Goal: Navigation & Orientation: Find specific page/section

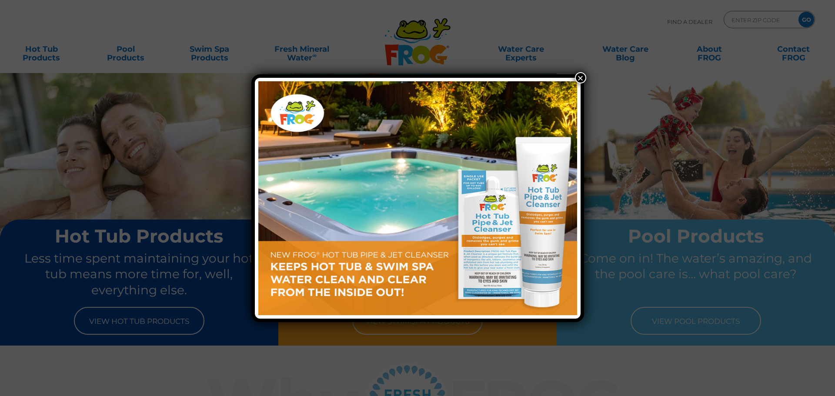
click at [582, 76] on button "×" at bounding box center [580, 77] width 11 height 11
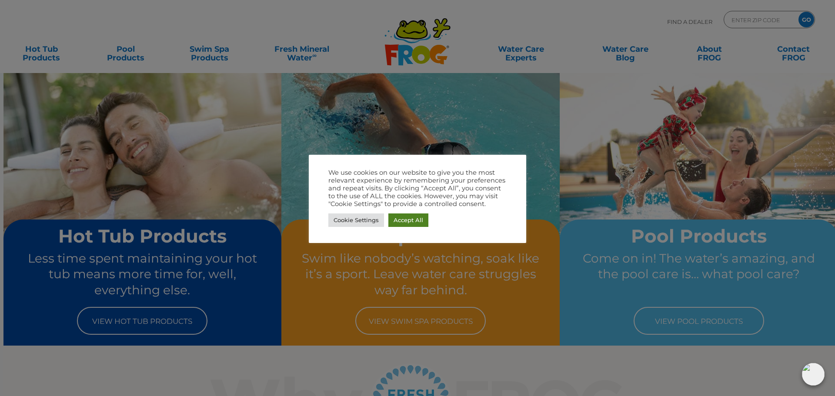
click at [405, 219] on link "Accept All" at bounding box center [408, 219] width 40 height 13
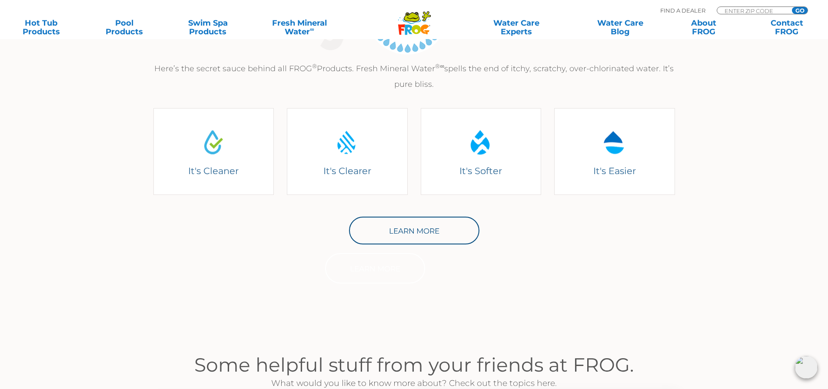
scroll to position [435, 0]
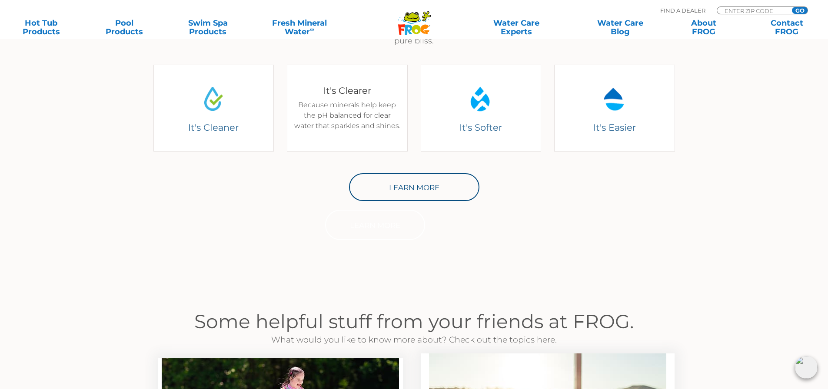
click at [363, 103] on div "It's Clearer Because minerals help keep the pH balanced for clear water that sp…" at bounding box center [347, 108] width 108 height 47
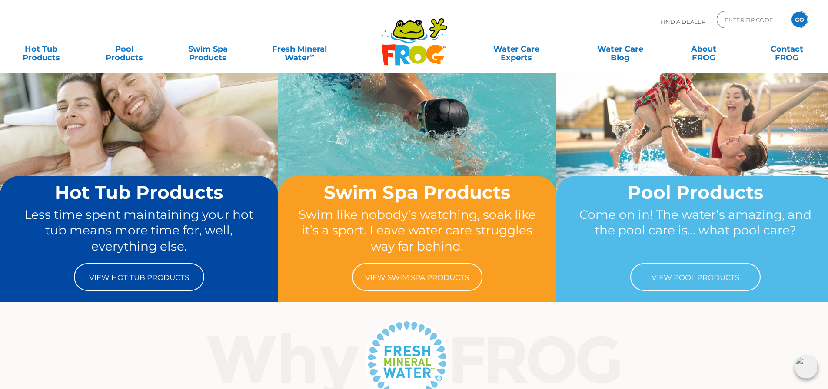
scroll to position [0, 0]
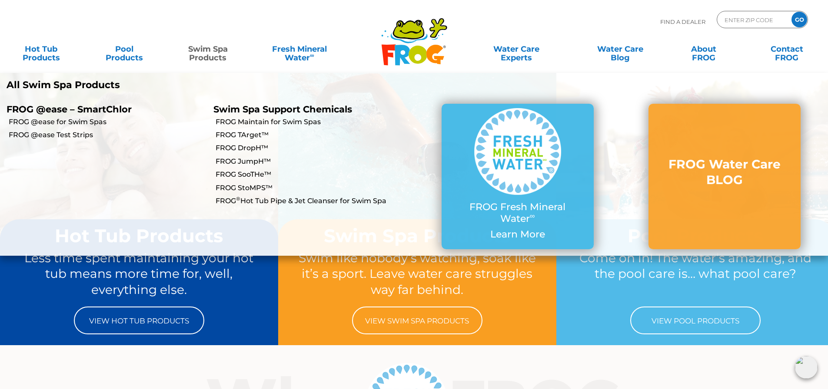
click at [217, 52] on link "Swim Spa Products" at bounding box center [208, 48] width 65 height 17
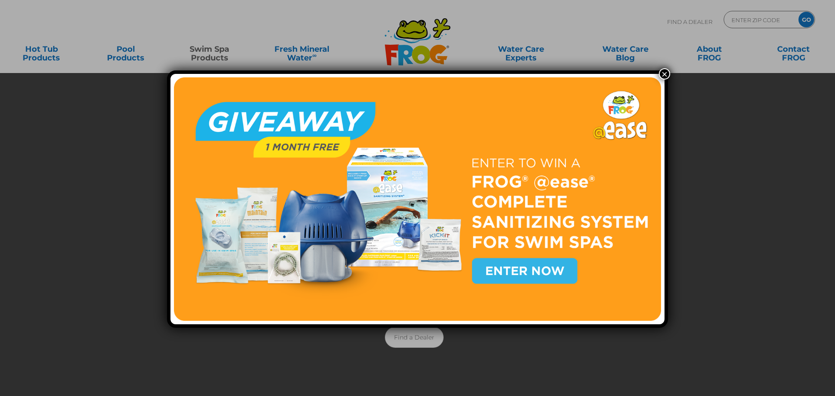
click at [662, 74] on button "×" at bounding box center [664, 73] width 11 height 11
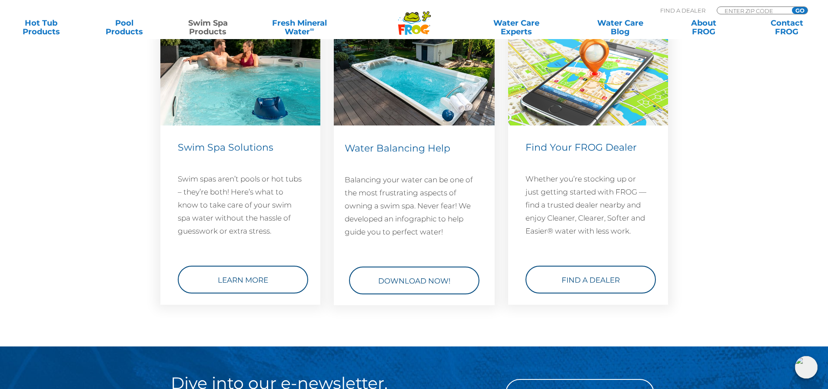
scroll to position [1172, 0]
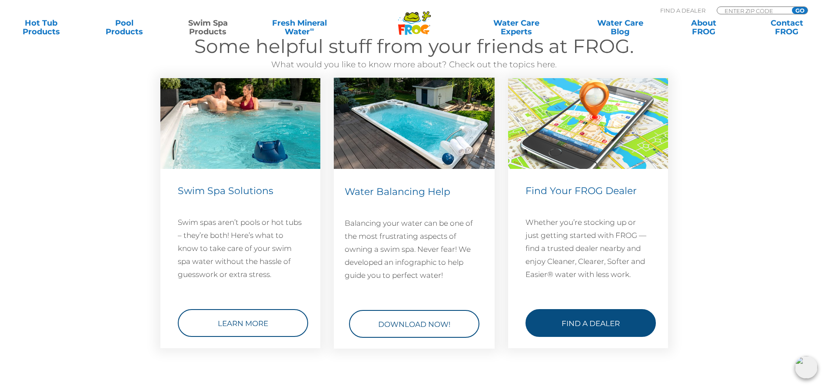
click at [591, 321] on link "Find a Dealer" at bounding box center [591, 323] width 130 height 28
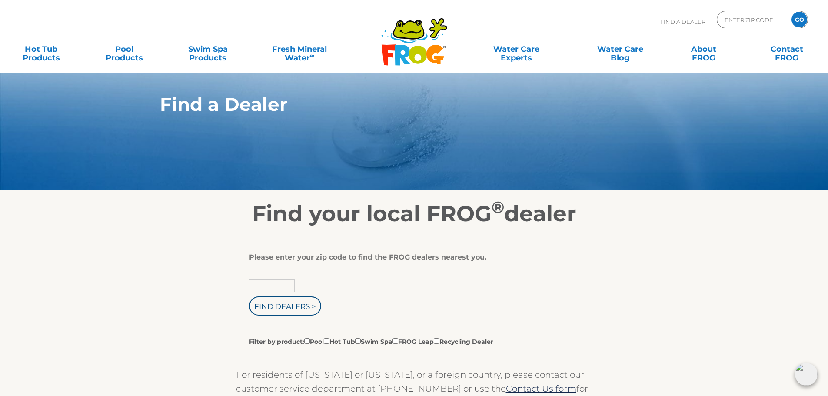
click at [262, 288] on input "text" at bounding box center [272, 285] width 46 height 13
type input "45069"
click at [286, 310] on input "Find Dealers >" at bounding box center [285, 305] width 72 height 19
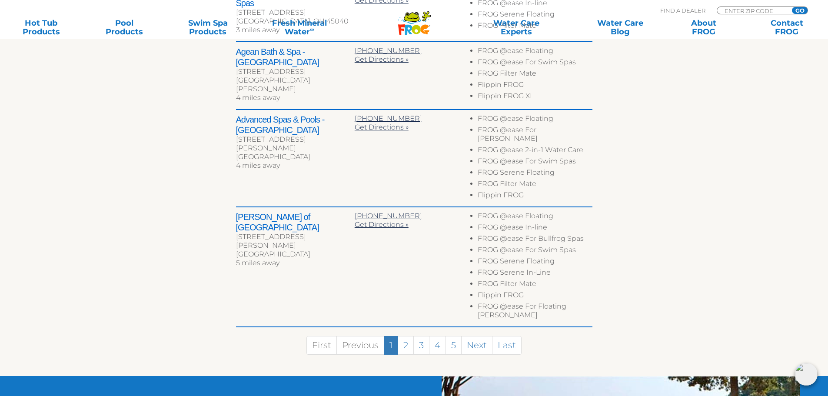
scroll to position [478, 0]
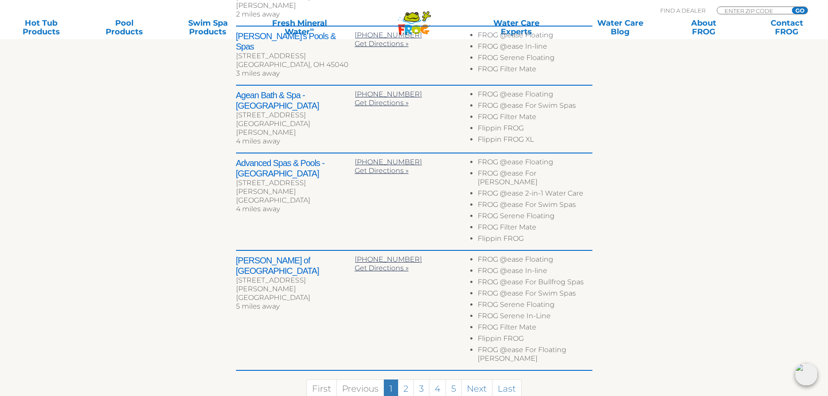
click at [272, 90] on h2 "Agean Bath & Spa - Cincinnati" at bounding box center [295, 100] width 119 height 21
click at [366, 99] on span "Get Directions »" at bounding box center [382, 103] width 54 height 8
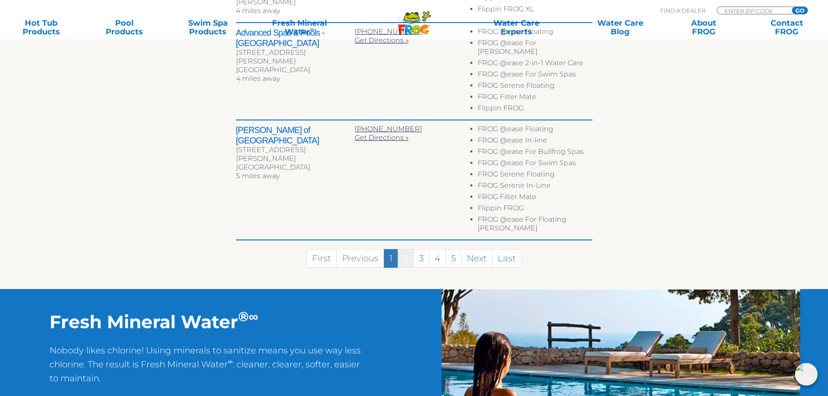
click at [403, 249] on link "2" at bounding box center [406, 258] width 16 height 19
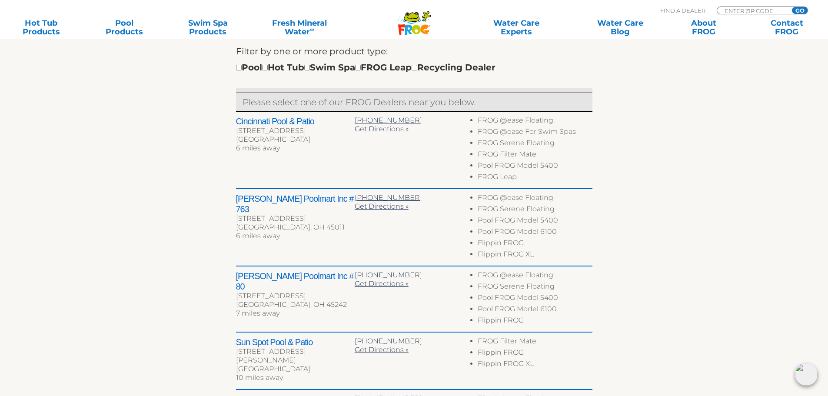
scroll to position [273, 0]
